Goal: Find specific page/section: Find specific page/section

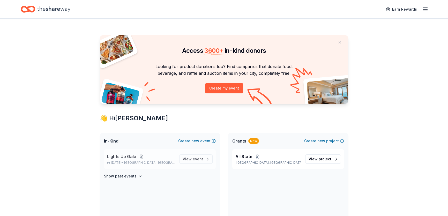
click at [140, 158] on button at bounding box center [141, 156] width 10 height 4
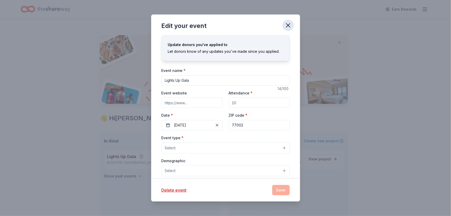
click at [289, 25] on icon "button" at bounding box center [288, 25] width 7 height 7
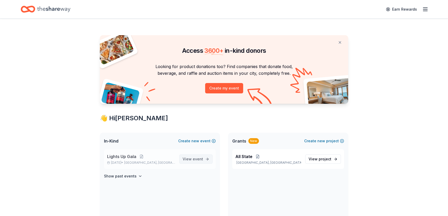
click at [195, 158] on span "event" at bounding box center [198, 159] width 10 height 4
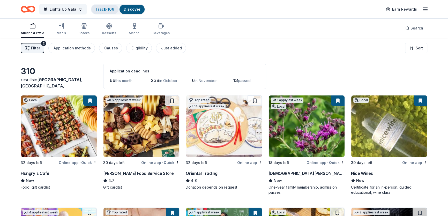
click at [107, 11] on link "Track · 166" at bounding box center [104, 9] width 19 height 4
click at [106, 9] on div "Track · 166" at bounding box center [104, 9] width 27 height 9
click at [109, 5] on div "Track · 166" at bounding box center [104, 9] width 27 height 9
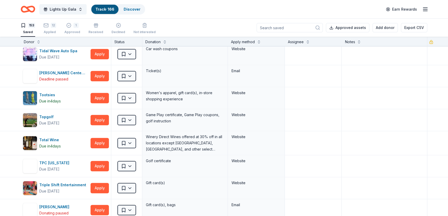
scroll to position [3295, 0]
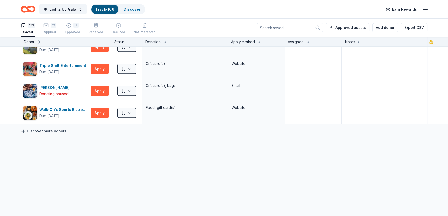
click at [50, 128] on link "Discover more donors" at bounding box center [44, 131] width 46 height 6
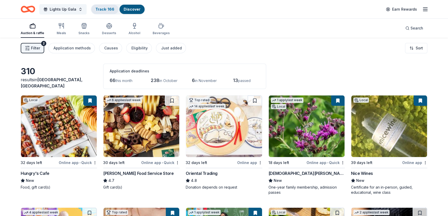
click at [96, 10] on link "Track · 166" at bounding box center [104, 9] width 19 height 4
